Goal: Task Accomplishment & Management: Complete application form

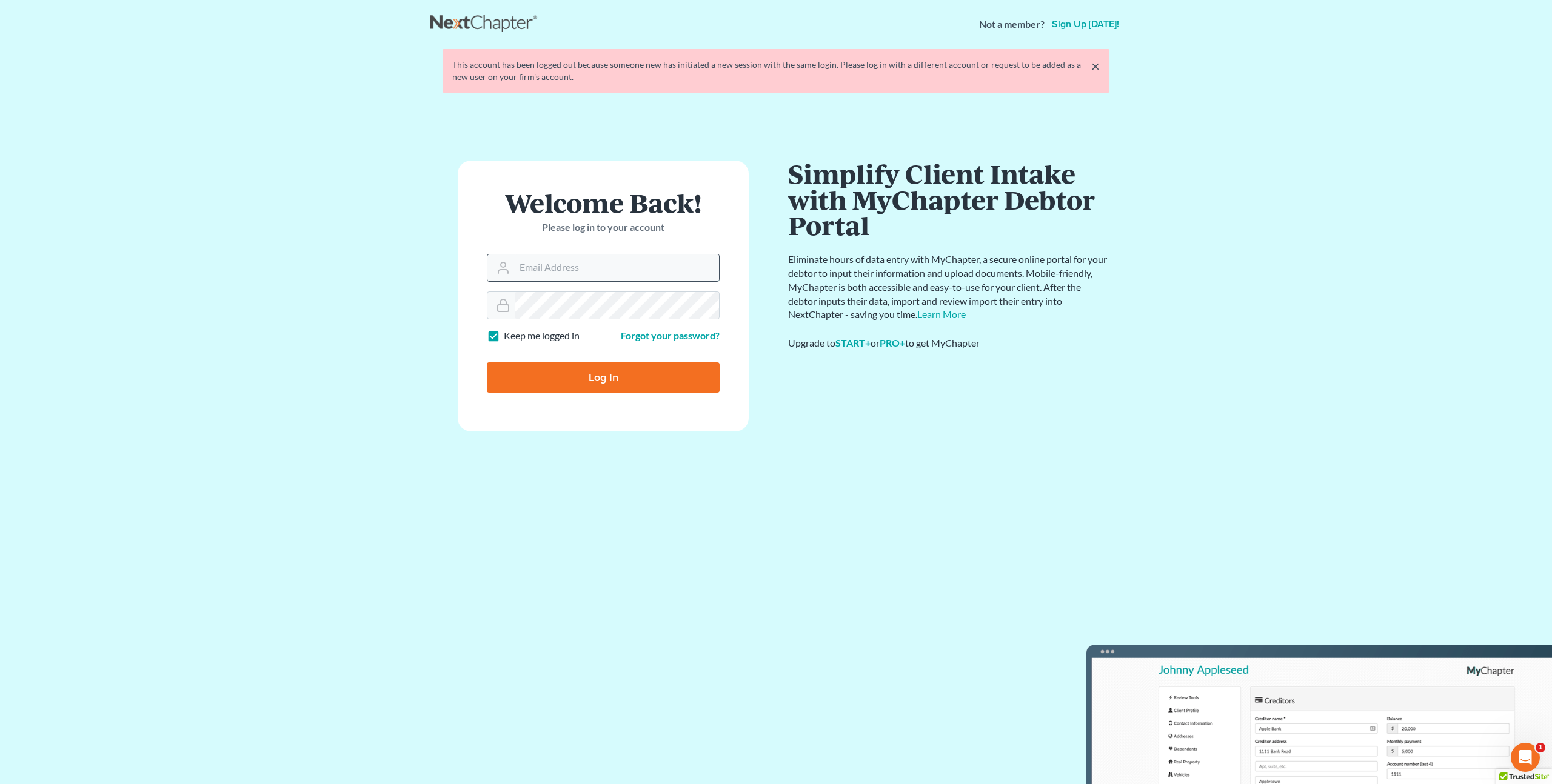
click at [527, 268] on input "Email Address" at bounding box center [616, 267] width 204 height 27
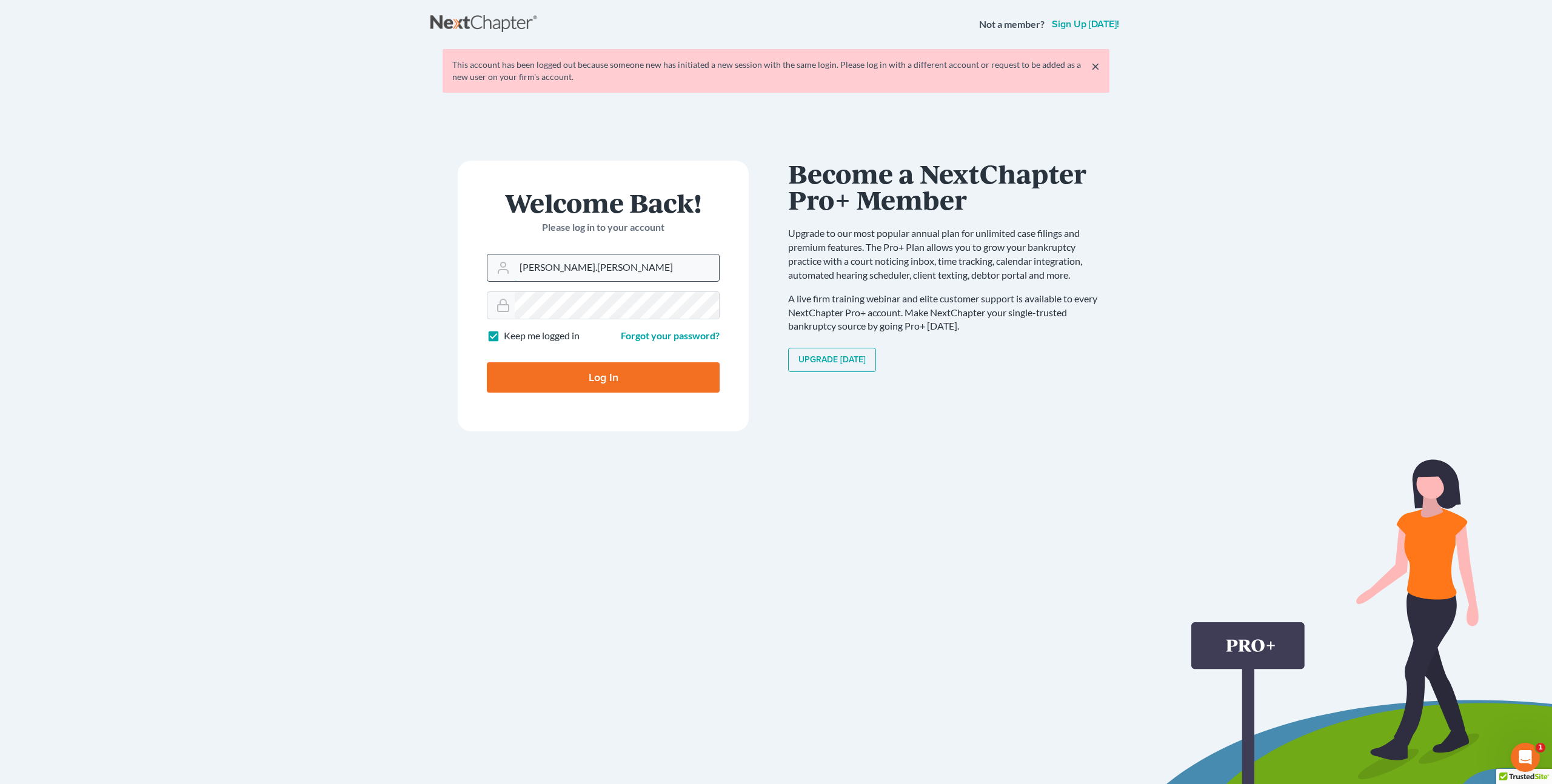
click at [589, 273] on input "peter.mullison" at bounding box center [616, 267] width 204 height 27
type input "peter.mullison@cbklg.com"
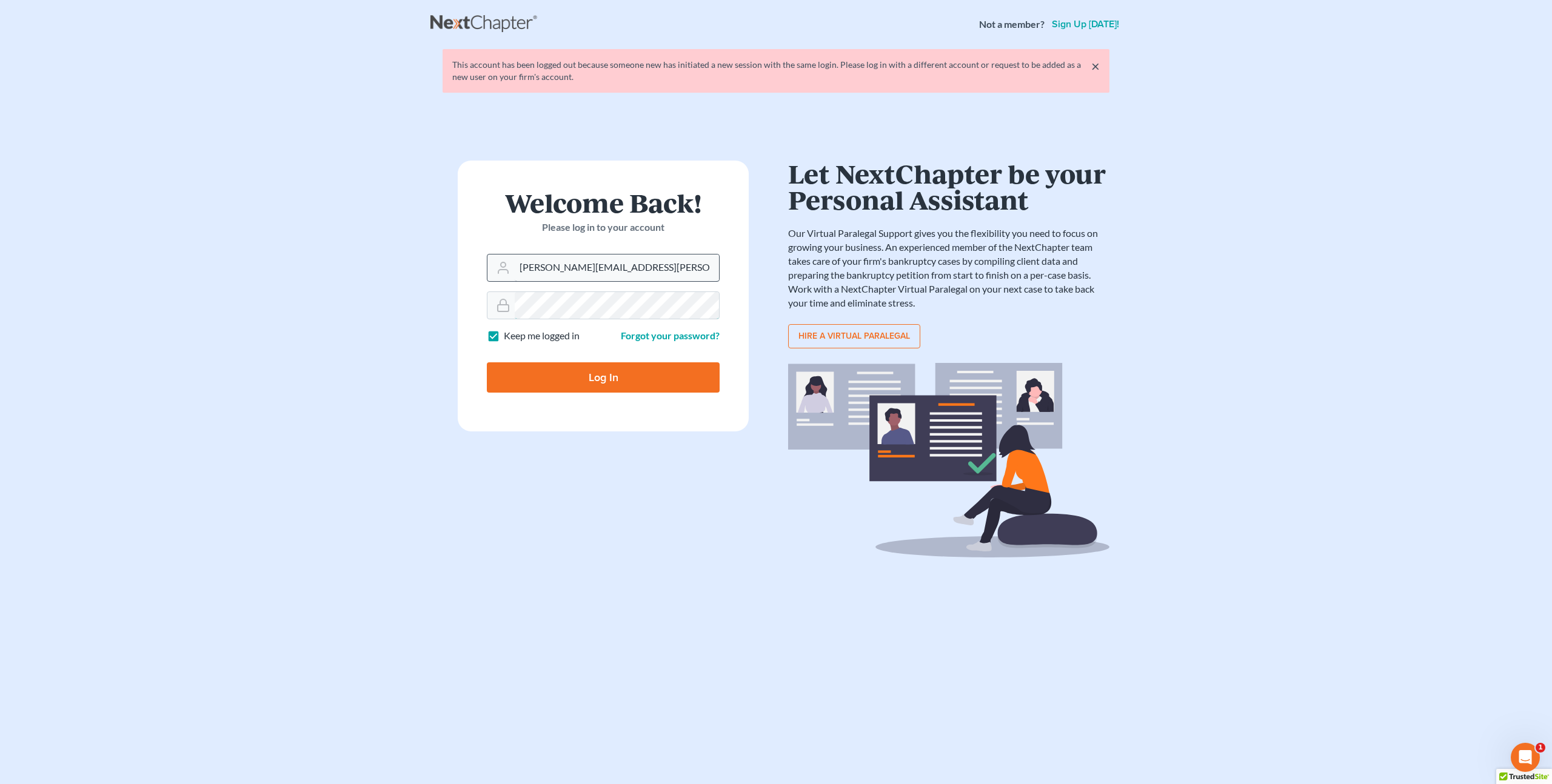
click at [487, 362] on input "Log In" at bounding box center [603, 377] width 233 height 30
type input "Thinking..."
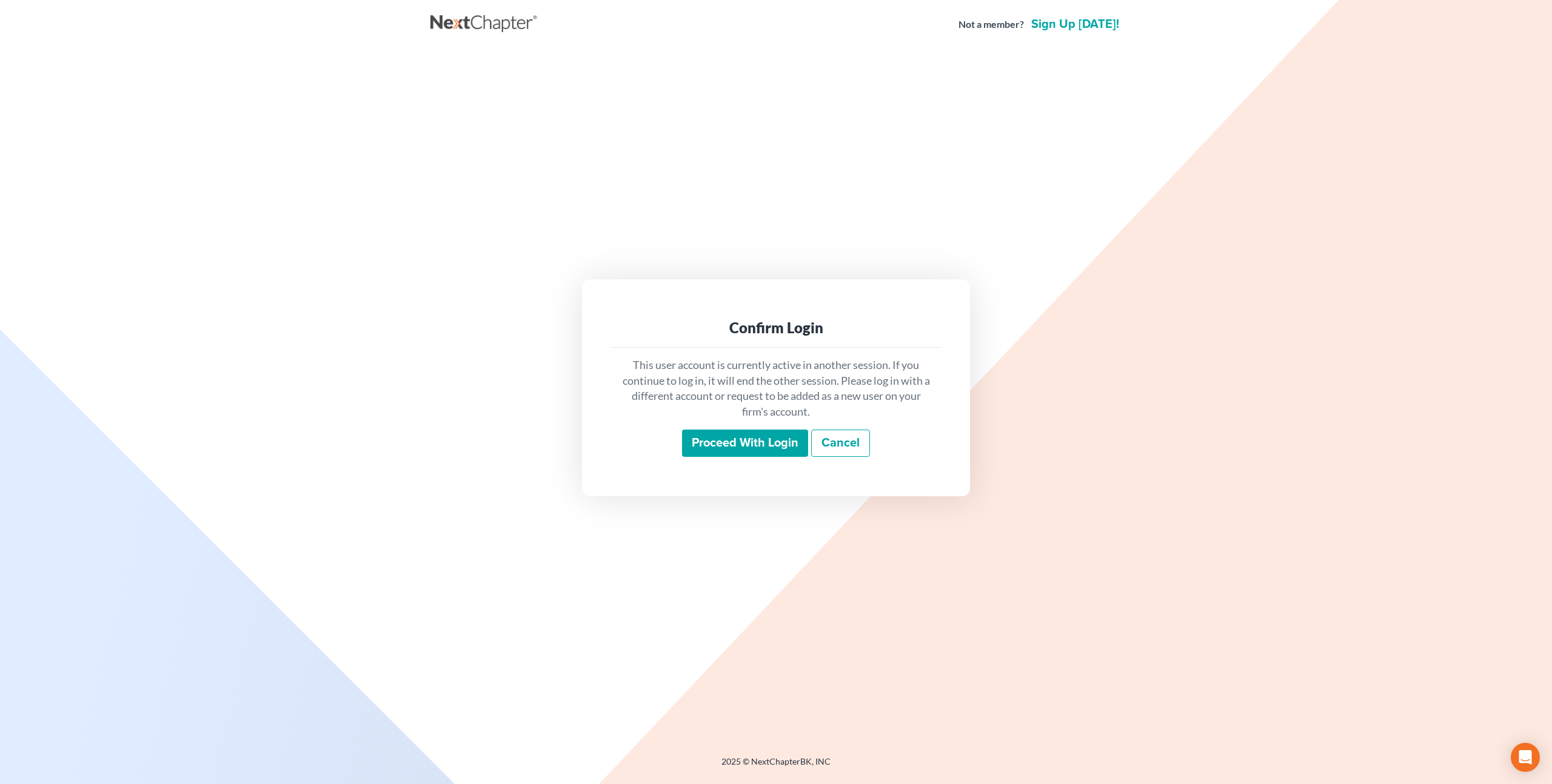
click at [703, 434] on input "Proceed with login" at bounding box center [745, 444] width 126 height 28
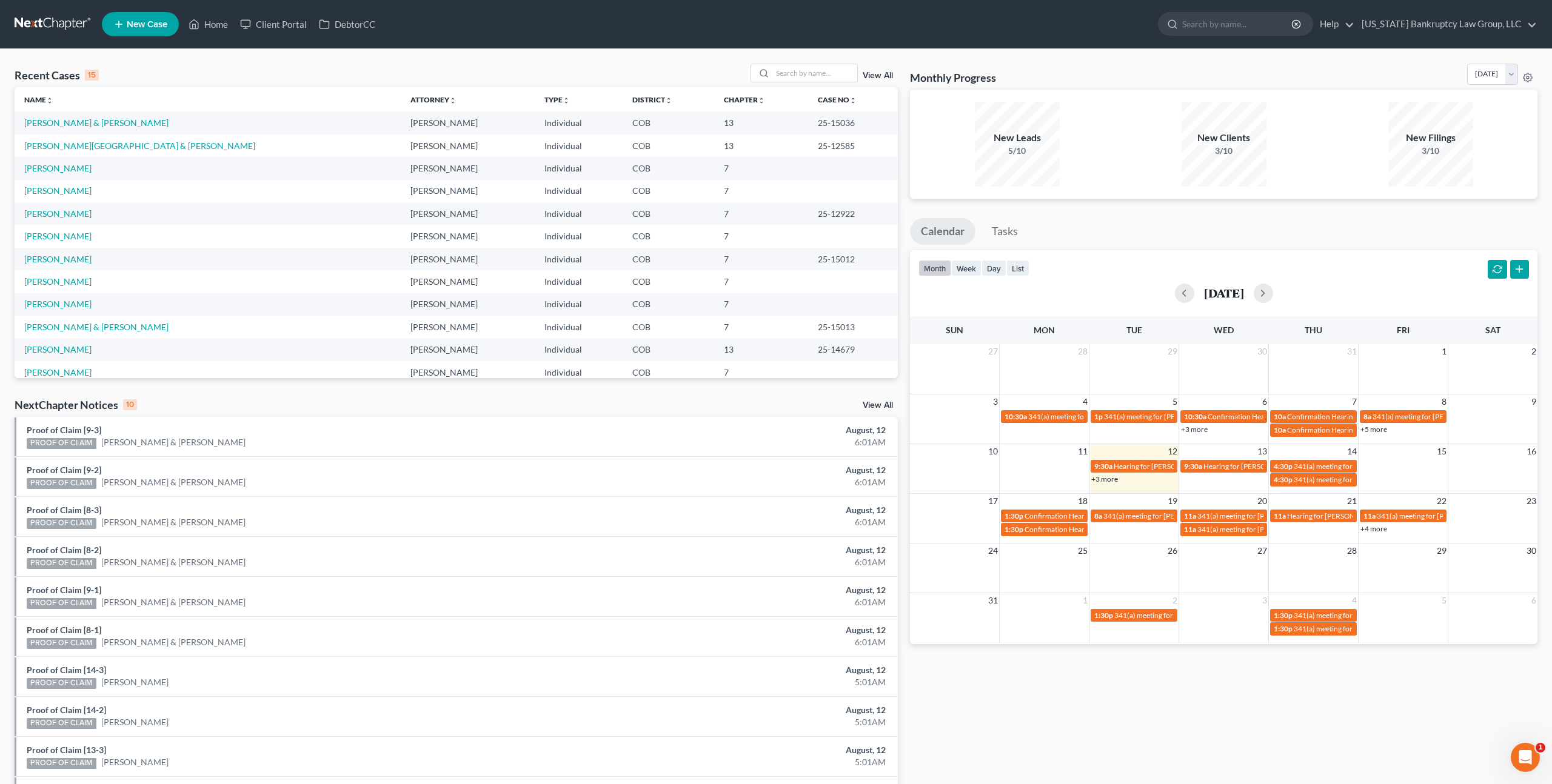
click at [145, 24] on span "New Case" at bounding box center [146, 24] width 41 height 9
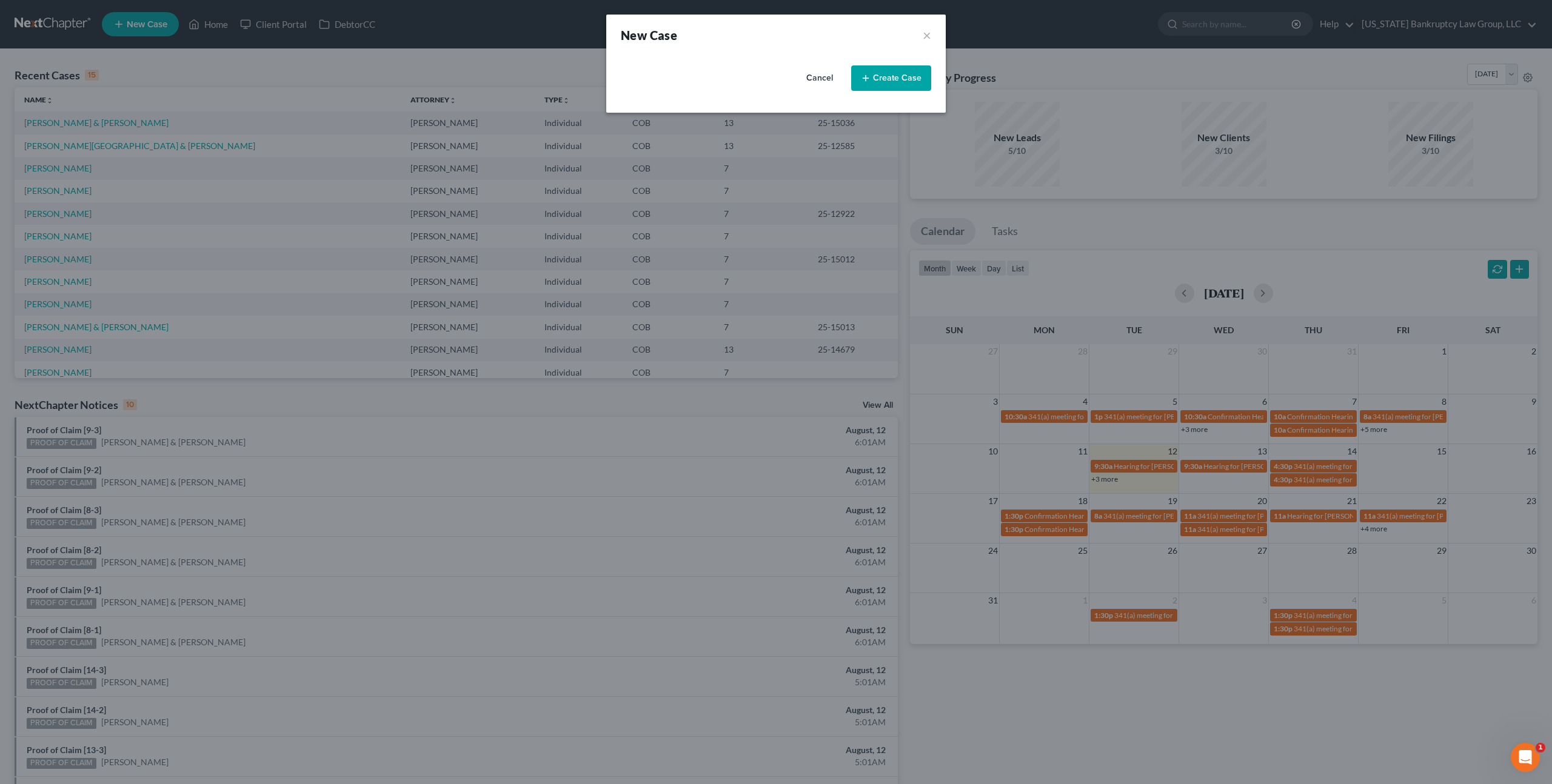
select select "11"
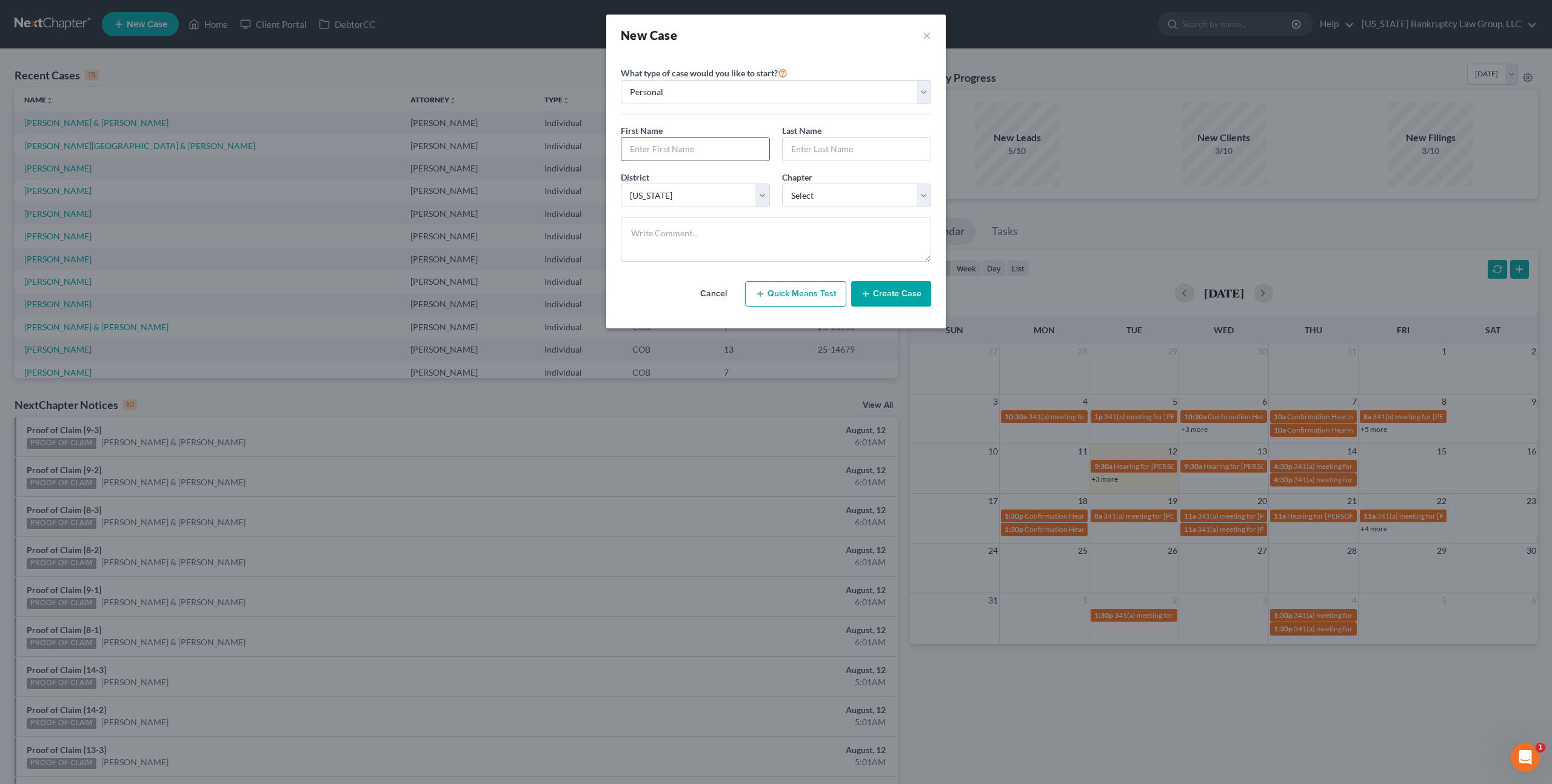
click at [708, 151] on input "text" at bounding box center [695, 149] width 148 height 23
type input "Samantha"
type input "Esparza"
click at [823, 194] on select "Select 7 11 12 13" at bounding box center [857, 196] width 149 height 24
select select "0"
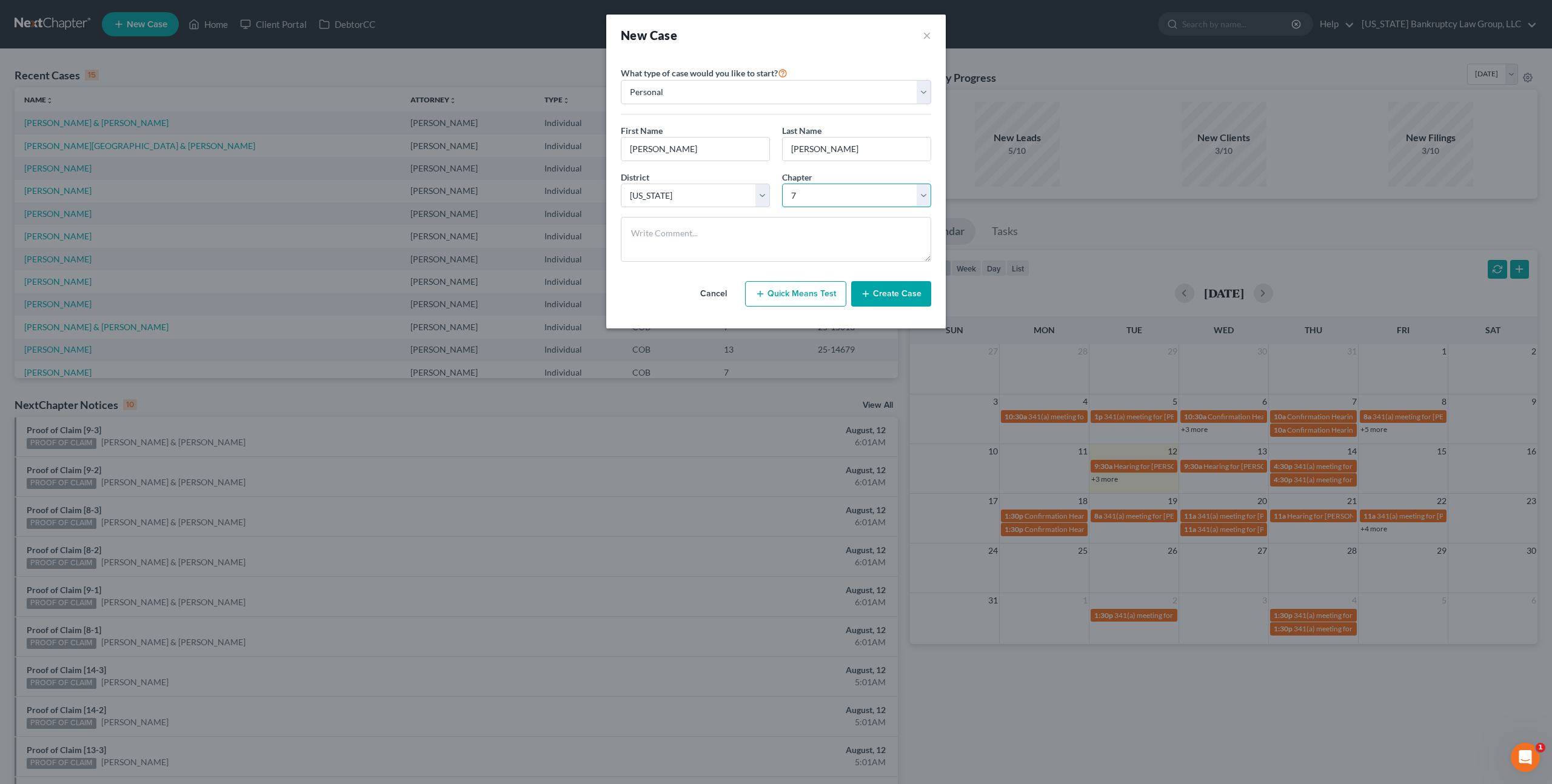
click at [782, 184] on select "Select 7 11 12 13" at bounding box center [857, 196] width 149 height 24
click at [888, 291] on button "Create Case" at bounding box center [891, 294] width 80 height 25
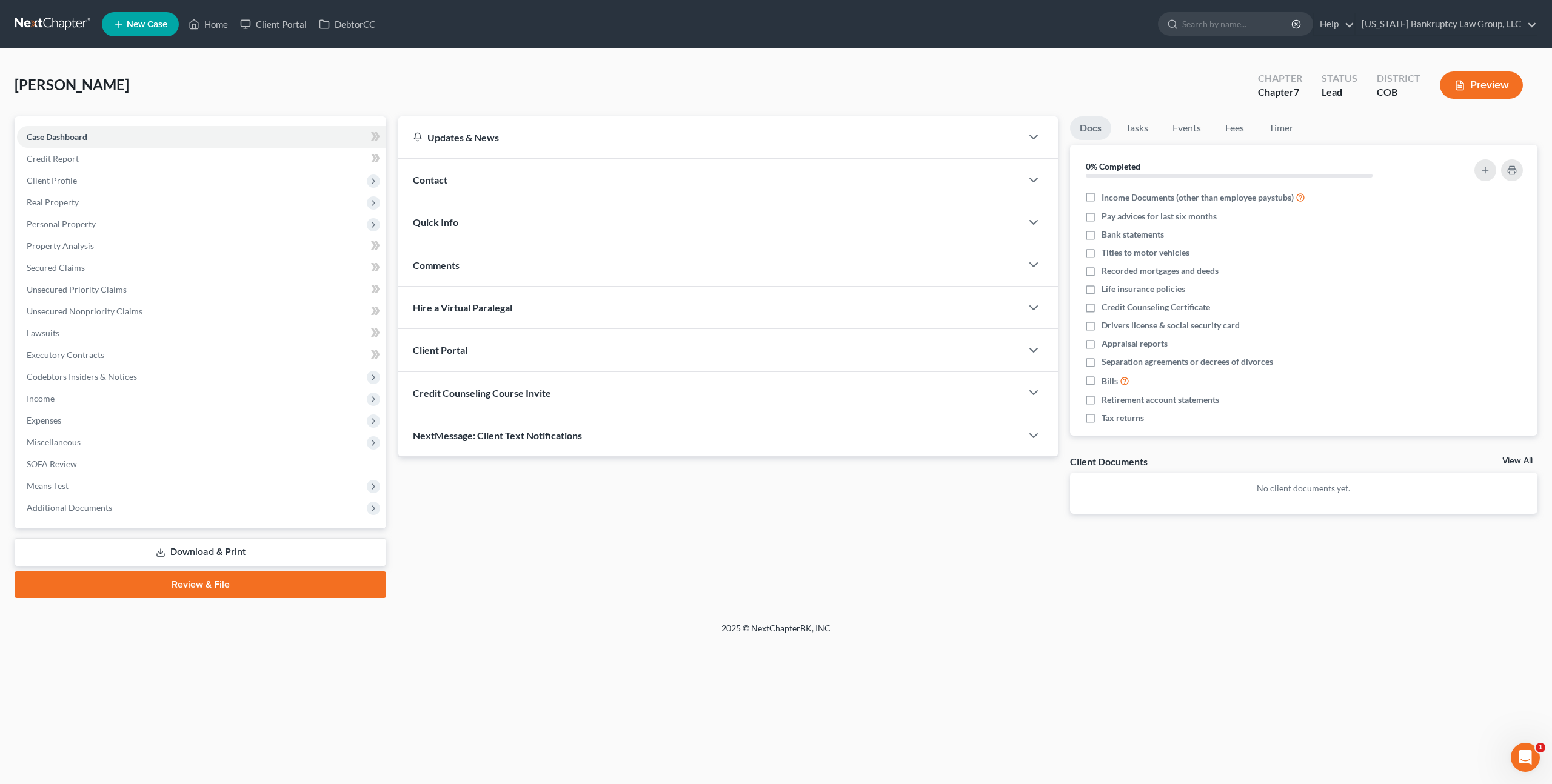
click at [470, 352] on div "Client Portal" at bounding box center [709, 350] width 623 height 42
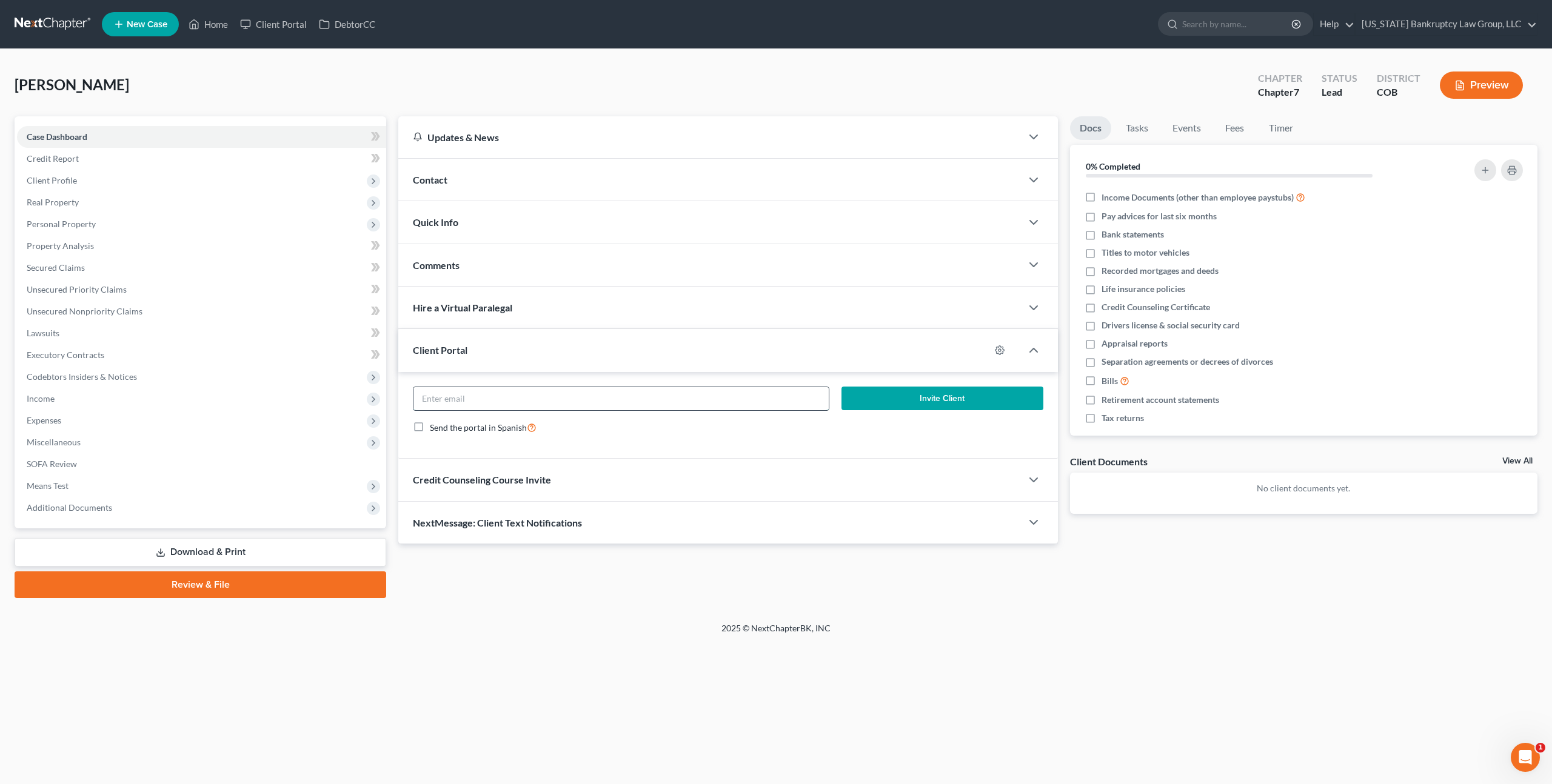
click at [495, 394] on input "email" at bounding box center [621, 398] width 415 height 23
paste input "samanthaesp14@gmail.com"
type input "samanthaesp14@gmail.com"
click at [864, 394] on button "Invite Client" at bounding box center [942, 398] width 202 height 24
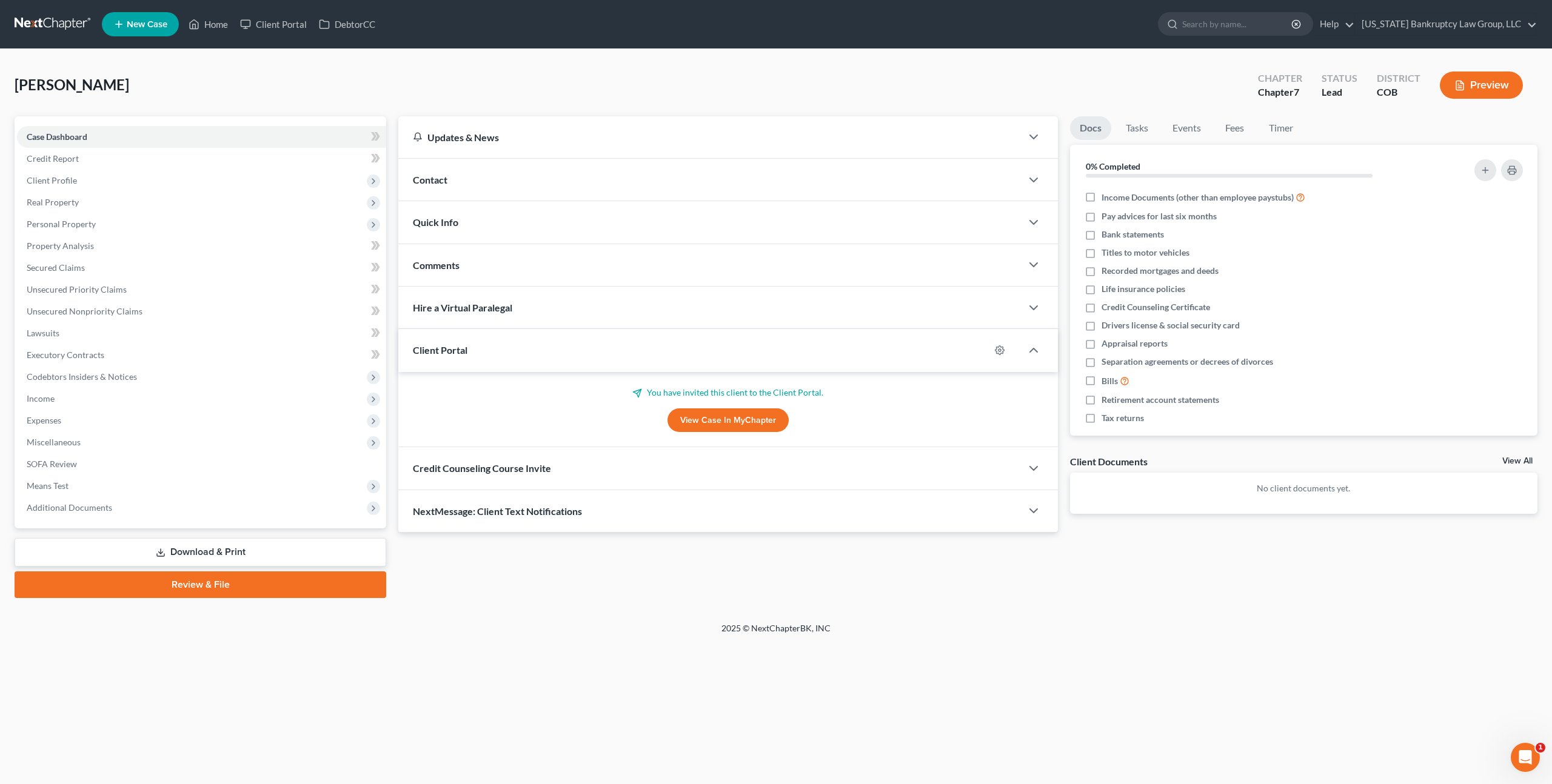
click at [588, 474] on div "Credit Counseling Course Invite" at bounding box center [709, 468] width 623 height 42
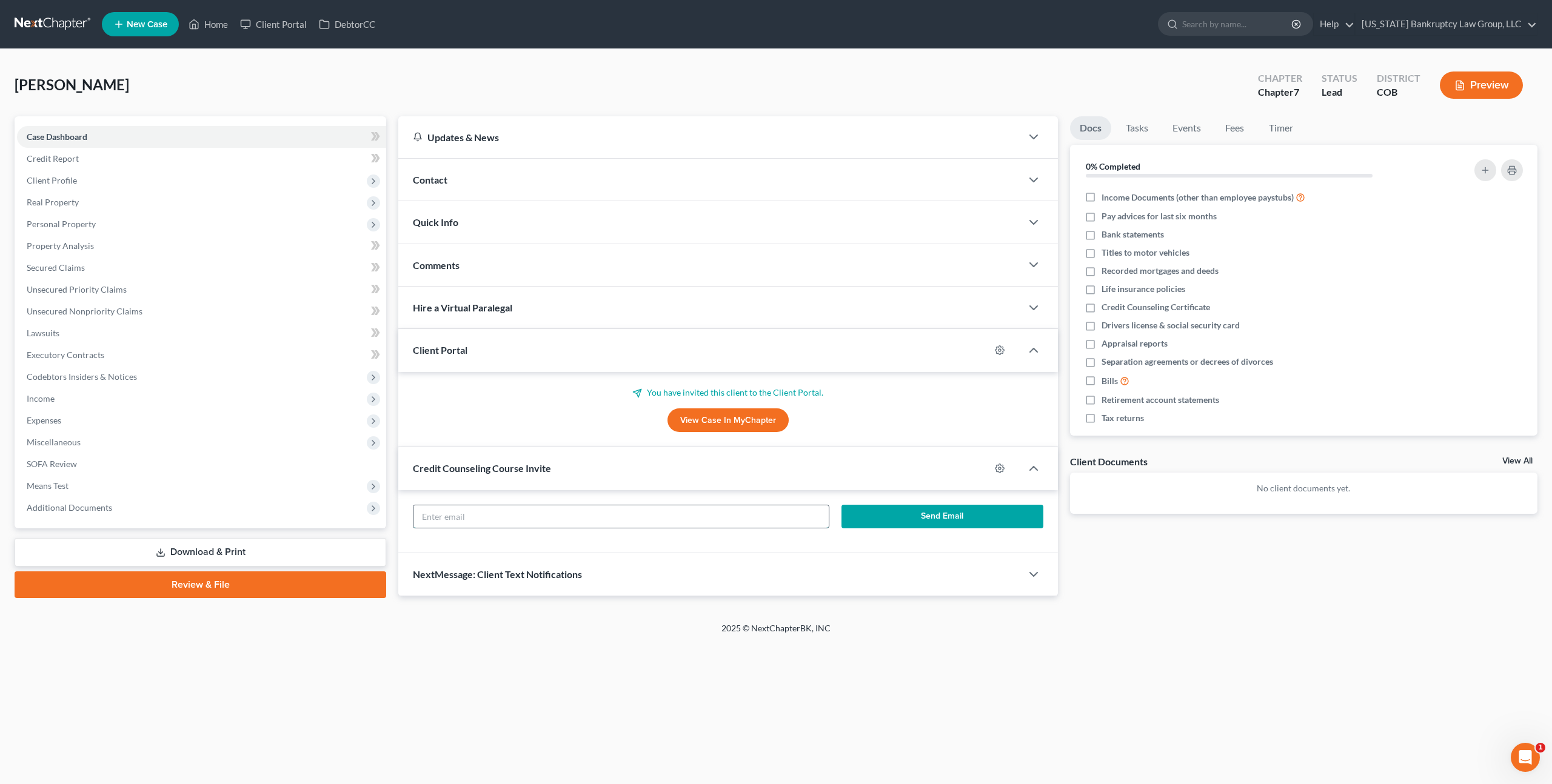
click at [589, 510] on input "text" at bounding box center [621, 517] width 415 height 23
paste input "samanthaesp14@gmail.com"
type input "samanthaesp14@gmail.com"
click at [874, 514] on button "Send Email" at bounding box center [942, 517] width 202 height 24
